Goal: Navigation & Orientation: Find specific page/section

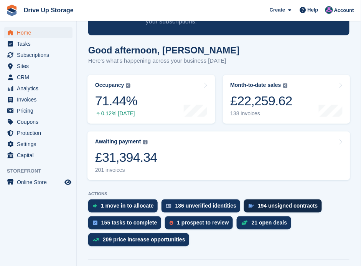
scroll to position [154, 0]
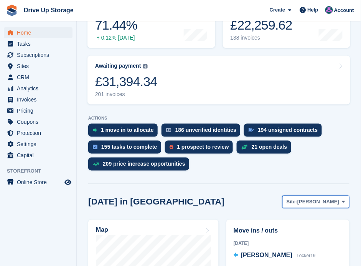
click at [345, 195] on button "Site: [PERSON_NAME]" at bounding box center [316, 201] width 67 height 13
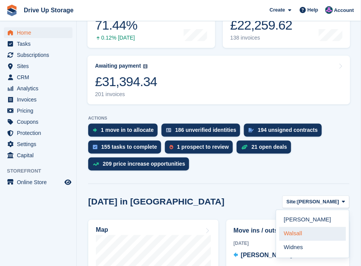
click at [310, 227] on link "Walsall" at bounding box center [312, 234] width 67 height 14
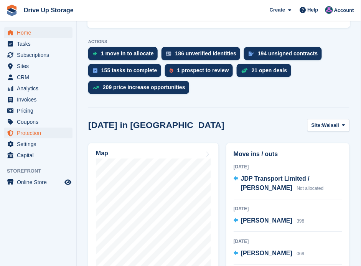
scroll to position [332, 0]
